Goal: Navigation & Orientation: Find specific page/section

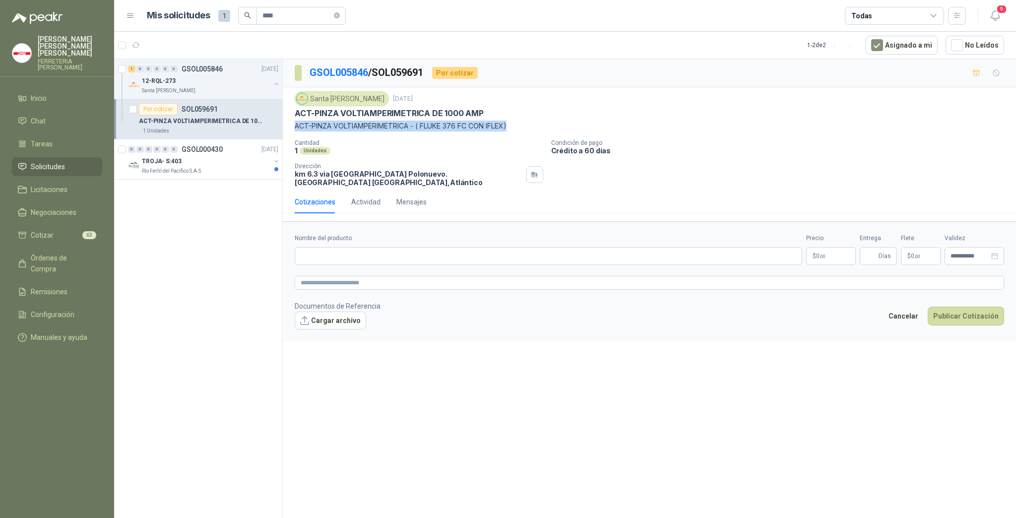
click at [50, 161] on span "Solicitudes" at bounding box center [48, 166] width 34 height 11
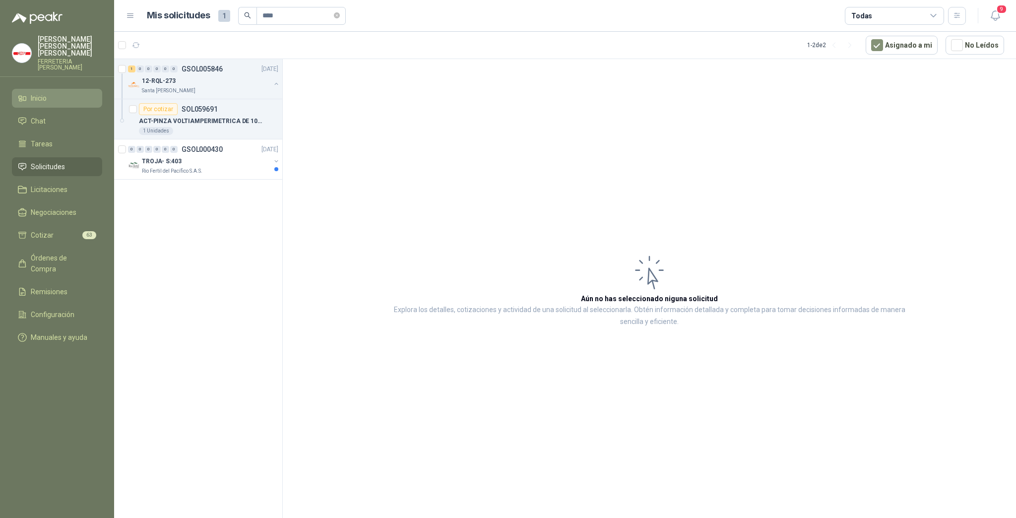
click at [48, 93] on li "Inicio" at bounding box center [57, 98] width 78 height 11
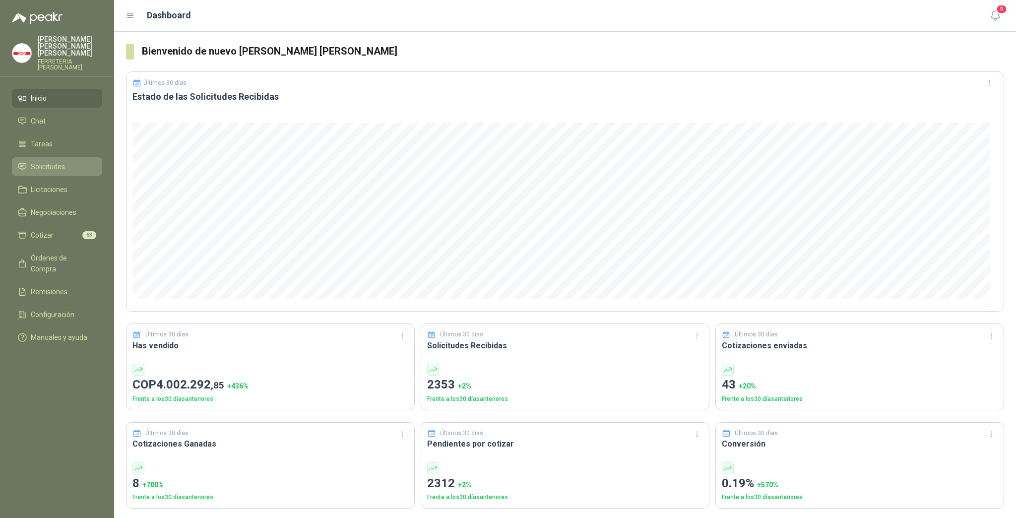
click at [49, 161] on span "Solicitudes" at bounding box center [48, 166] width 34 height 11
